Goal: Task Accomplishment & Management: Manage account settings

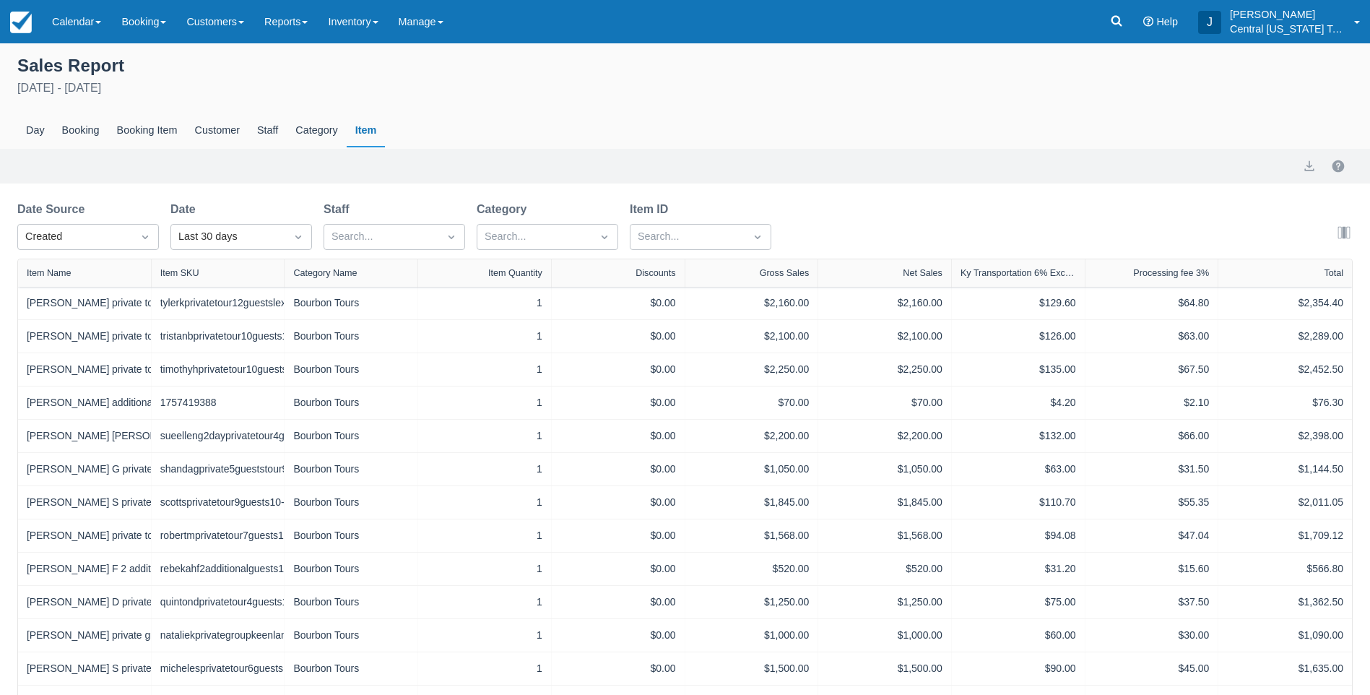
select select "20"
click at [26, 18] on img at bounding box center [21, 23] width 22 height 22
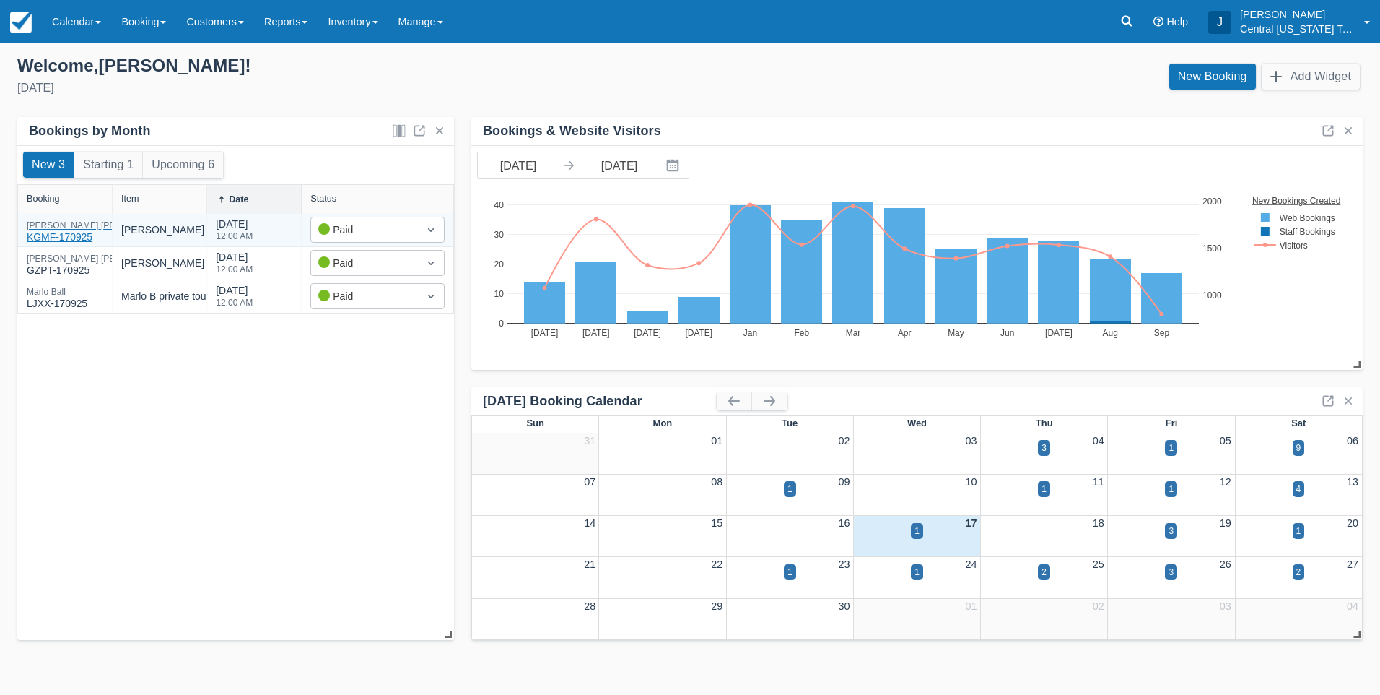
click at [56, 228] on div "Jennifer Owen" at bounding box center [100, 225] width 146 height 9
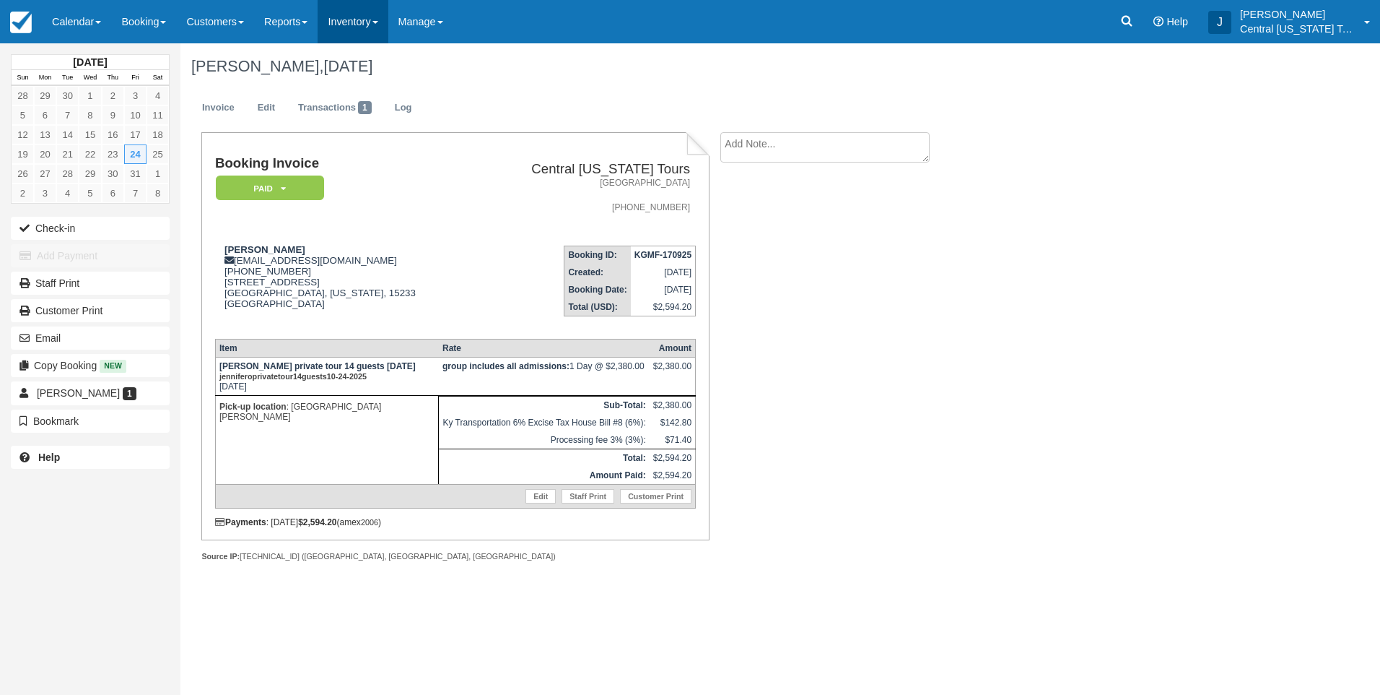
drag, startPoint x: 364, startPoint y: 22, endPoint x: 374, endPoint y: 39, distance: 20.1
click at [364, 22] on link "Inventory" at bounding box center [353, 21] width 70 height 43
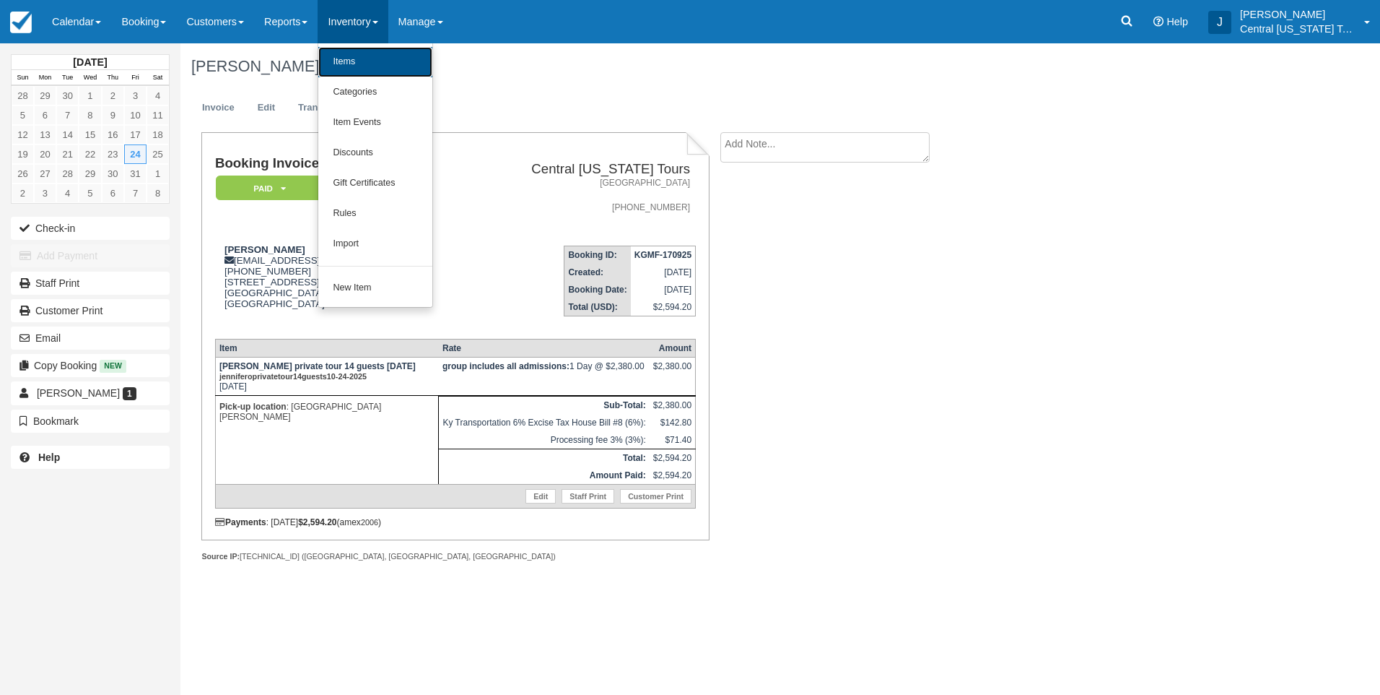
click at [375, 55] on link "Items" at bounding box center [375, 62] width 114 height 30
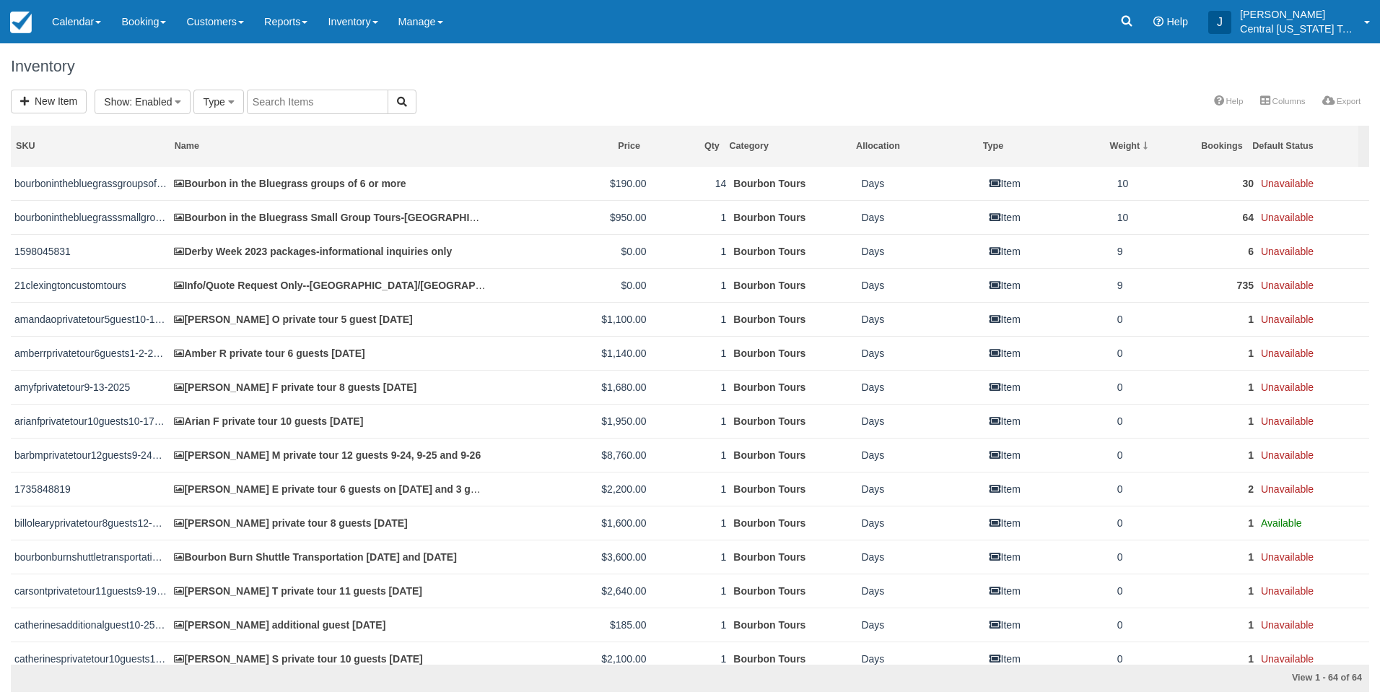
click at [343, 102] on input "text" at bounding box center [318, 102] width 142 height 25
type input "[PERSON_NAME]"
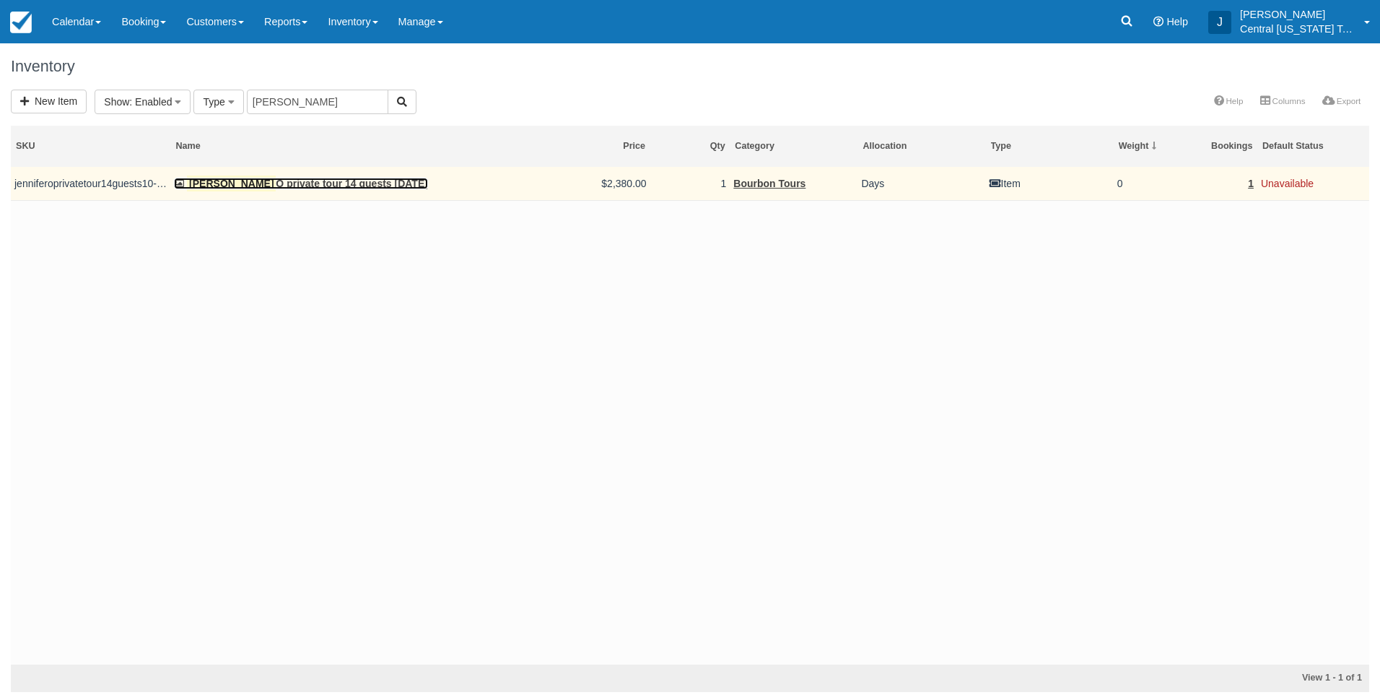
click at [365, 178] on link "[PERSON_NAME] private tour 14 guests [DATE]" at bounding box center [301, 184] width 254 height 12
